Goal: Task Accomplishment & Management: Manage account settings

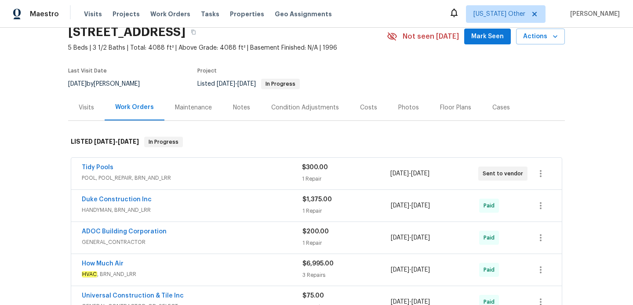
click at [239, 170] on div "Tidy Pools" at bounding box center [192, 168] width 220 height 11
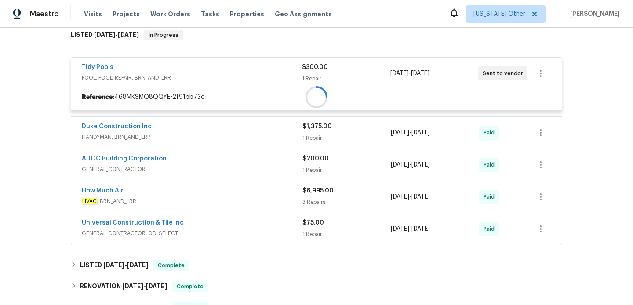
scroll to position [160, 0]
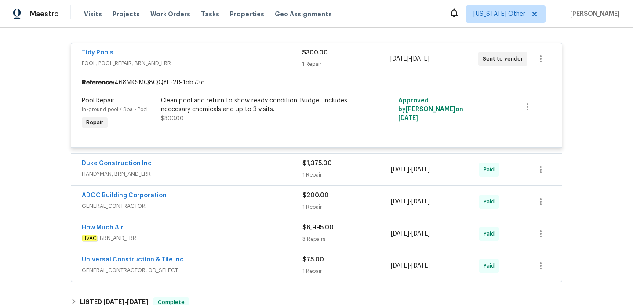
click at [239, 170] on span "HANDYMAN, BRN_AND_LRR" at bounding box center [192, 174] width 221 height 9
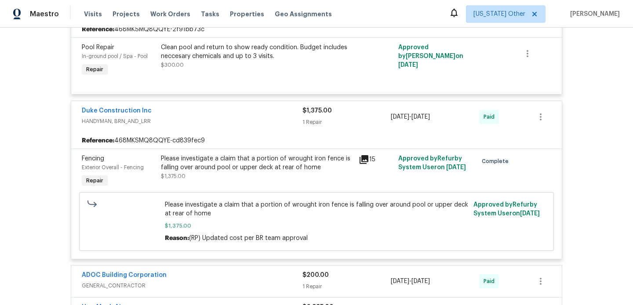
scroll to position [325, 0]
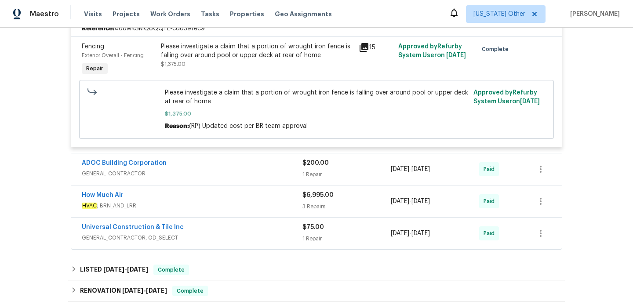
click at [239, 170] on span "GENERAL_CONTRACTOR" at bounding box center [192, 173] width 221 height 9
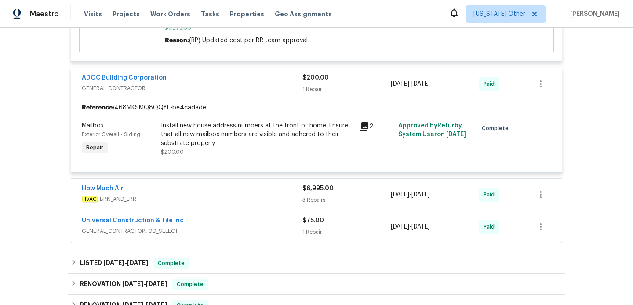
scroll to position [427, 0]
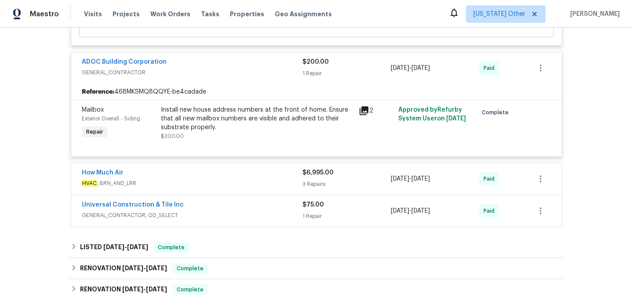
click at [237, 177] on div "How Much Air" at bounding box center [192, 173] width 221 height 11
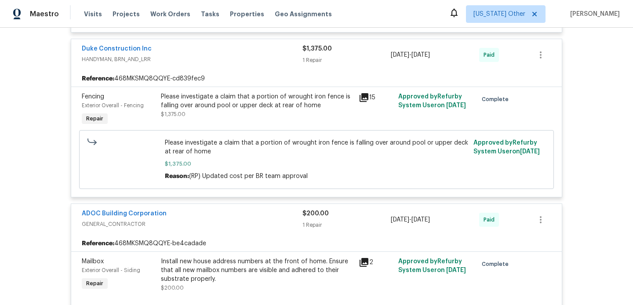
scroll to position [109, 0]
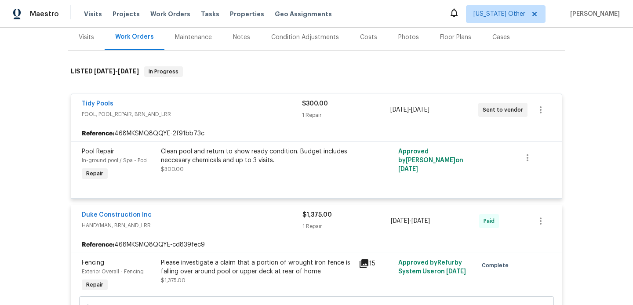
click at [90, 40] on div "Visits" at bounding box center [86, 37] width 15 height 9
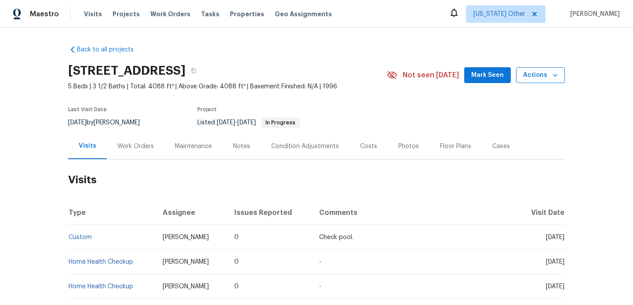
click at [536, 78] on span "Actions" at bounding box center [540, 75] width 35 height 11
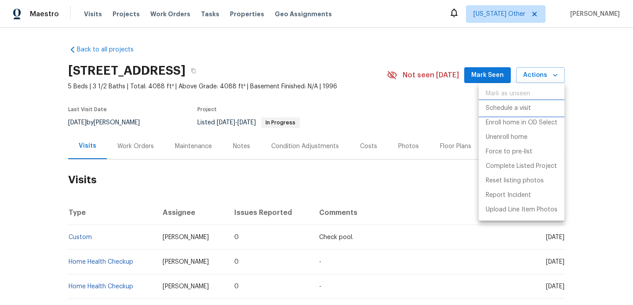
click at [523, 104] on p "Schedule a visit" at bounding box center [507, 108] width 45 height 9
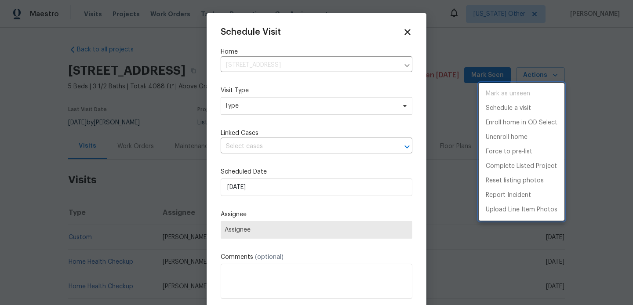
click at [298, 107] on div at bounding box center [316, 152] width 633 height 305
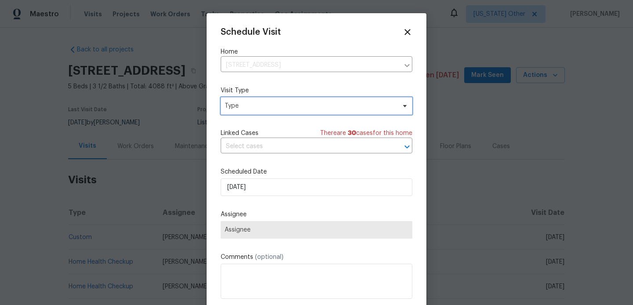
click at [295, 105] on span "Type" at bounding box center [309, 105] width 171 height 9
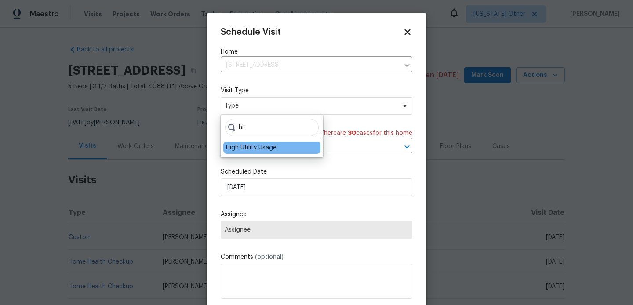
type input "hi"
click at [274, 141] on div "High Utility Usage" at bounding box center [271, 147] width 97 height 12
click at [264, 148] on div "High Utility Usage" at bounding box center [251, 147] width 51 height 9
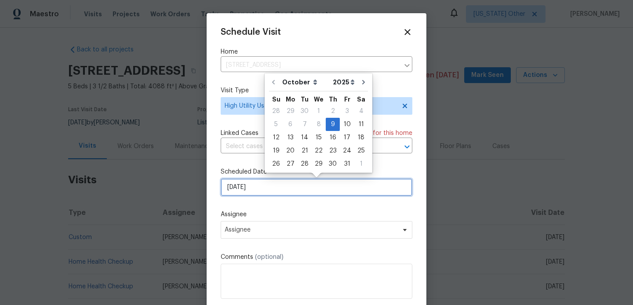
click at [267, 187] on input "[DATE]" at bounding box center [317, 187] width 192 height 18
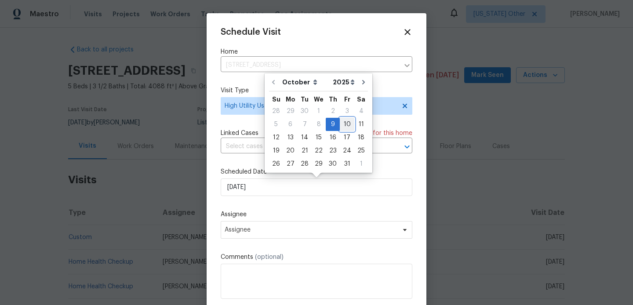
click at [340, 127] on div "10" at bounding box center [347, 124] width 14 height 12
type input "[DATE]"
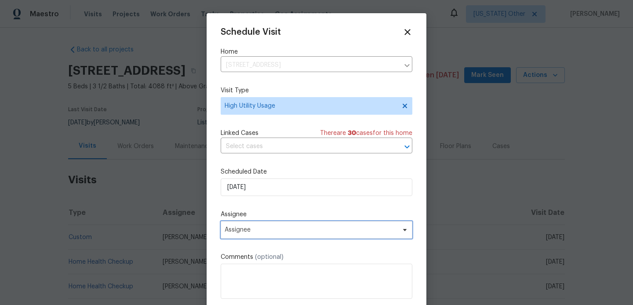
click at [246, 237] on span "Assignee" at bounding box center [317, 230] width 192 height 18
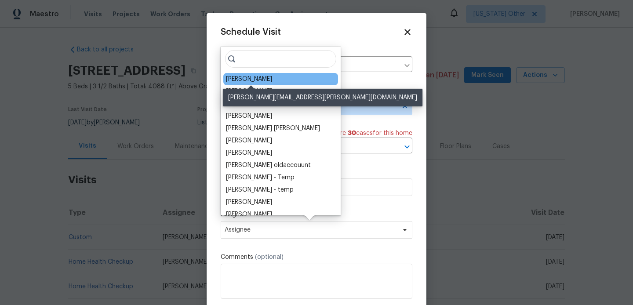
click at [249, 76] on div "[PERSON_NAME]" at bounding box center [249, 79] width 46 height 9
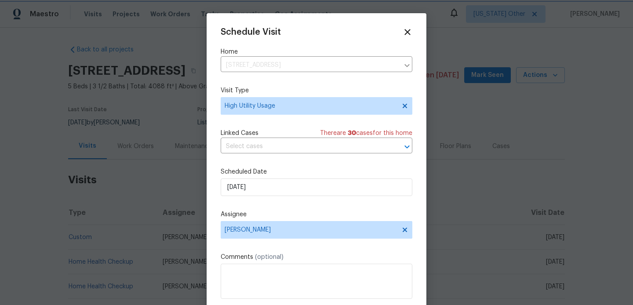
scroll to position [16, 0]
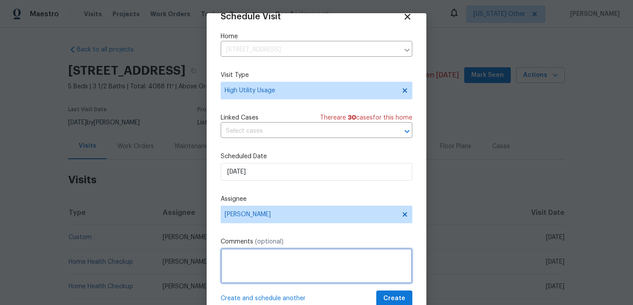
click at [247, 270] on textarea at bounding box center [317, 265] width 192 height 35
paste textarea "Hi team, we received a high usage Electric bill from a utility company for this…"
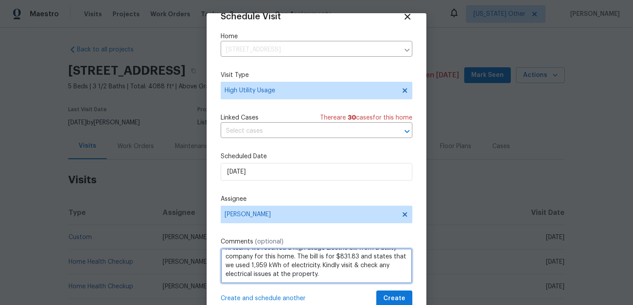
scroll to position [29, 0]
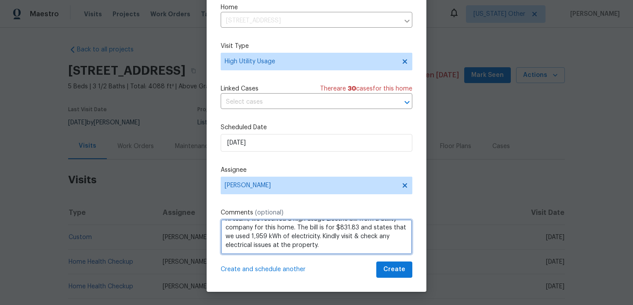
type textarea "Hi team, we received a high usage Electric bill from a utility company for this…"
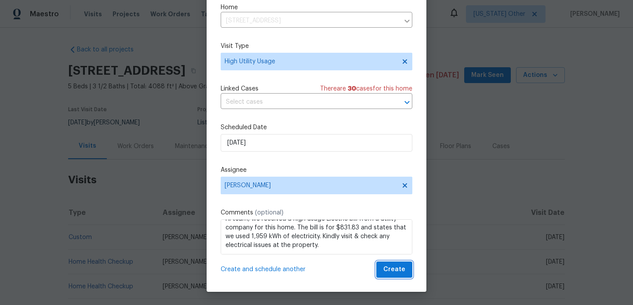
click at [391, 272] on span "Create" at bounding box center [394, 269] width 22 height 11
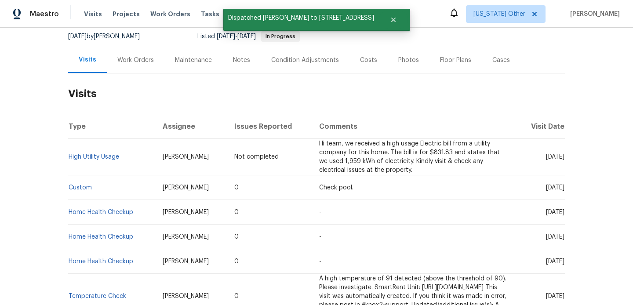
scroll to position [87, 0]
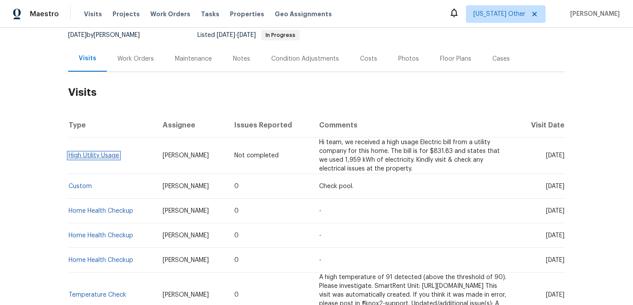
click at [106, 156] on link "High Utility Usage" at bounding box center [94, 155] width 51 height 6
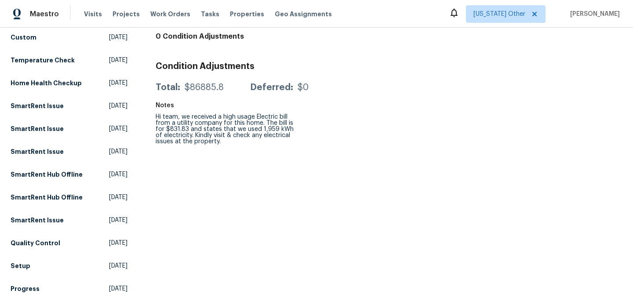
scroll to position [18, 0]
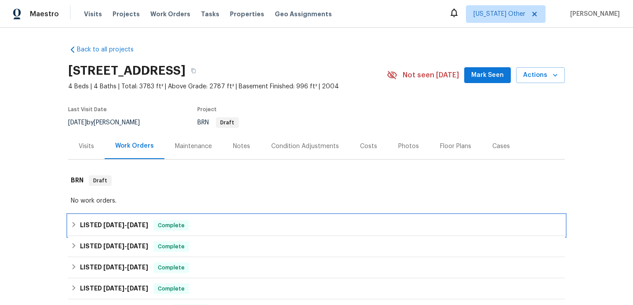
click at [209, 225] on div "LISTED [DATE] - [DATE] Complete" at bounding box center [316, 225] width 491 height 11
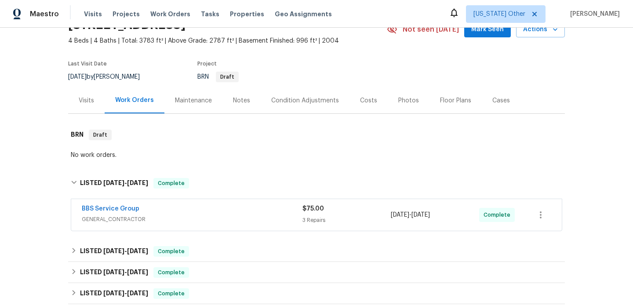
click at [221, 213] on div "BBS Service Group" at bounding box center [192, 209] width 221 height 11
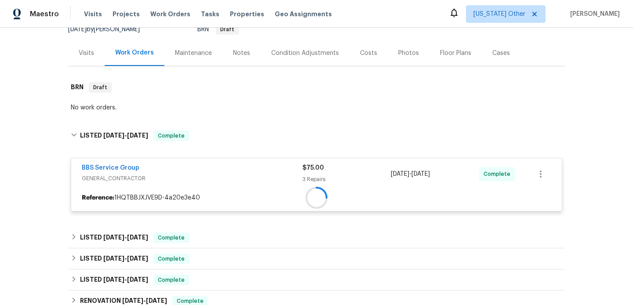
scroll to position [140, 0]
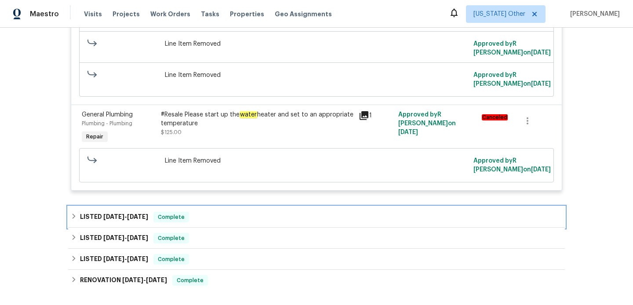
click at [221, 212] on div "LISTED 9/21/25 - 9/23/25 Complete" at bounding box center [316, 216] width 496 height 21
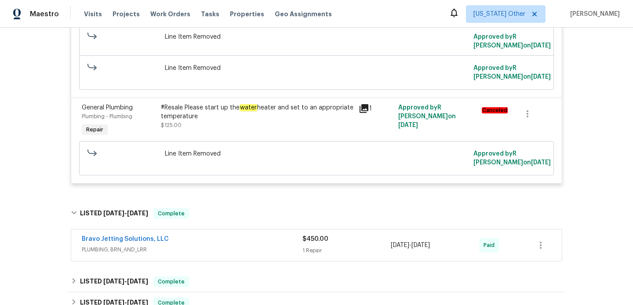
click at [227, 245] on div "Bravo Jetting Solutions, LLC" at bounding box center [192, 240] width 221 height 11
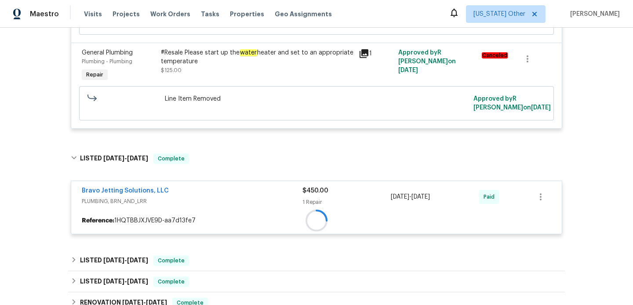
scroll to position [580, 0]
